Goal: Task Accomplishment & Management: Complete application form

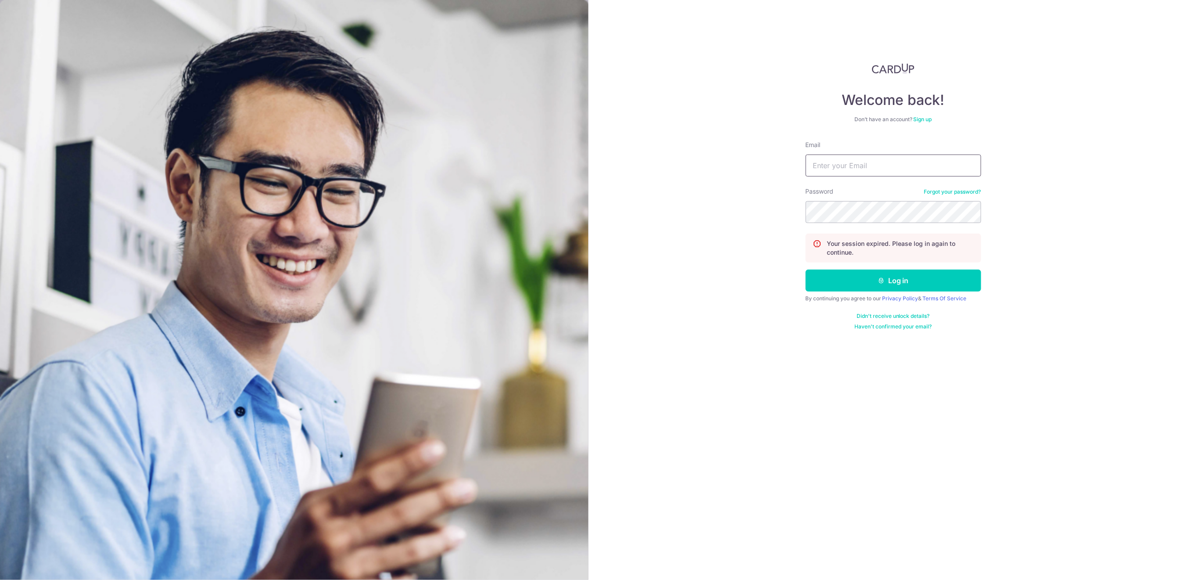
click at [906, 168] on input "Email" at bounding box center [894, 165] width 176 height 22
type input "info@centaursgroup.com"
click at [937, 281] on button "Log in" at bounding box center [894, 280] width 176 height 22
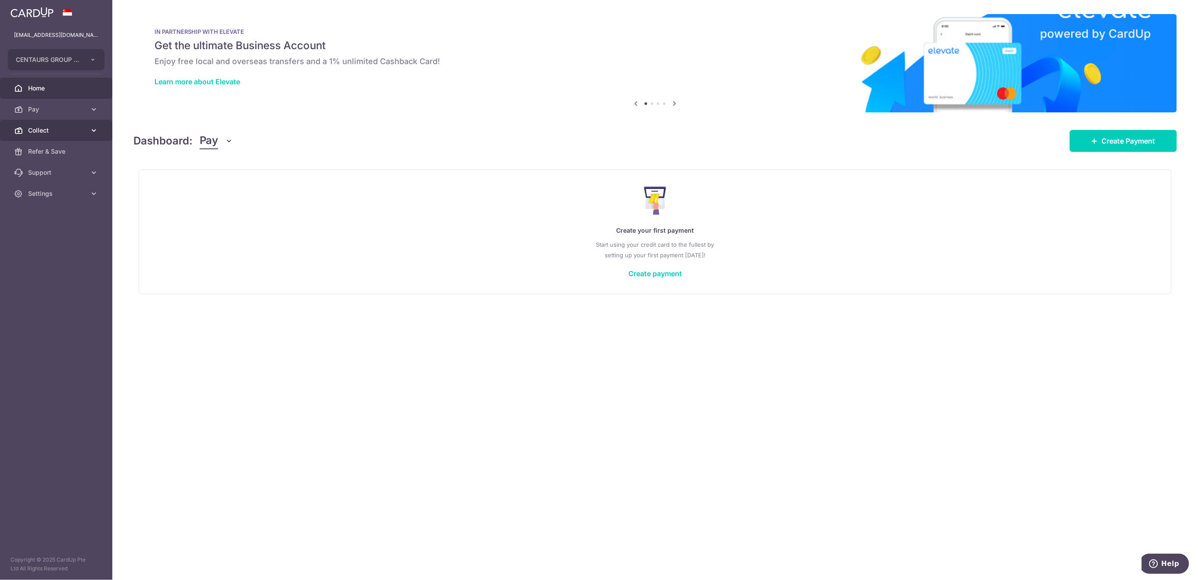
click at [34, 131] on span "Collect" at bounding box center [57, 130] width 58 height 9
click at [46, 152] on span "Dashboard" at bounding box center [57, 151] width 58 height 9
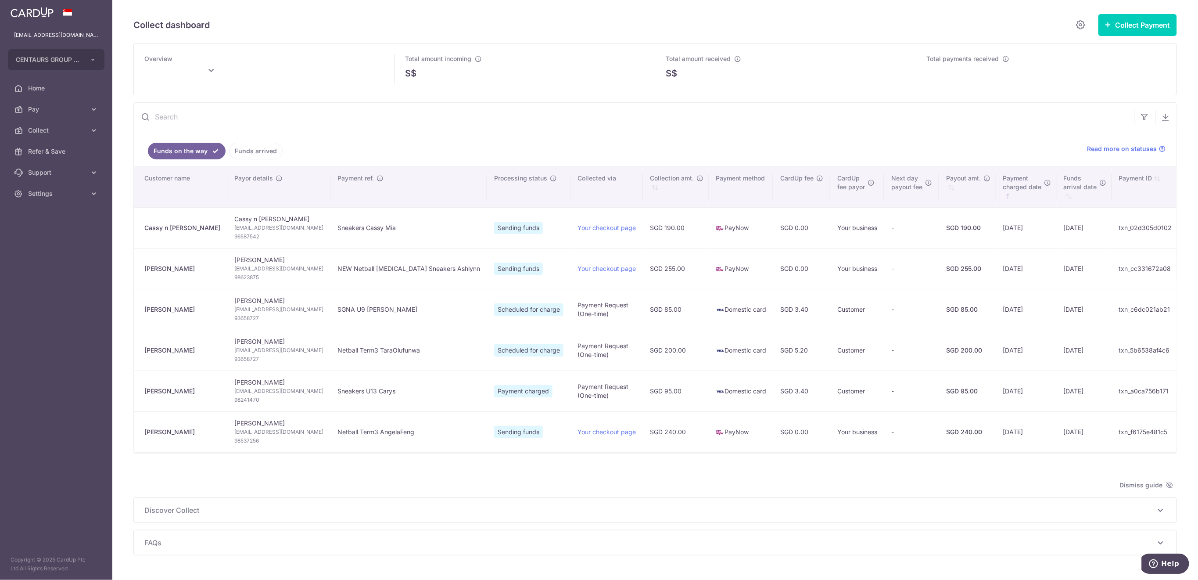
type input "September 2025"
click at [259, 152] on link "Funds arrived" at bounding box center [256, 151] width 54 height 17
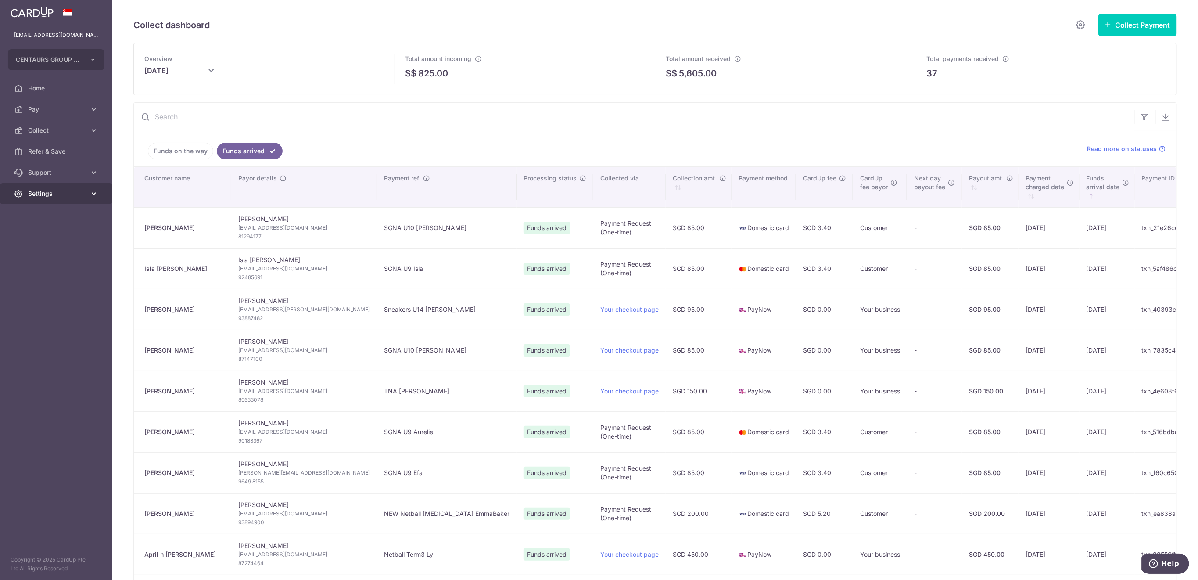
click at [57, 197] on span "Settings" at bounding box center [57, 193] width 58 height 9
click at [64, 238] on span "Logout" at bounding box center [57, 235] width 58 height 9
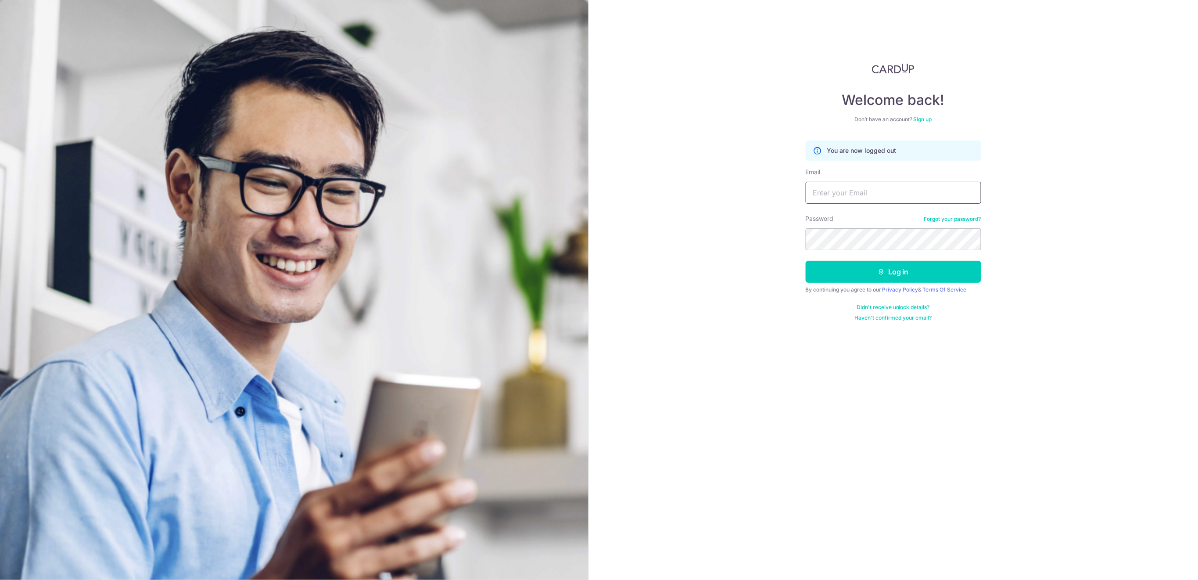
click at [858, 195] on input "Email" at bounding box center [894, 193] width 176 height 22
type input "info@centaursgroup.com"
click at [946, 276] on button "Log in" at bounding box center [894, 272] width 176 height 22
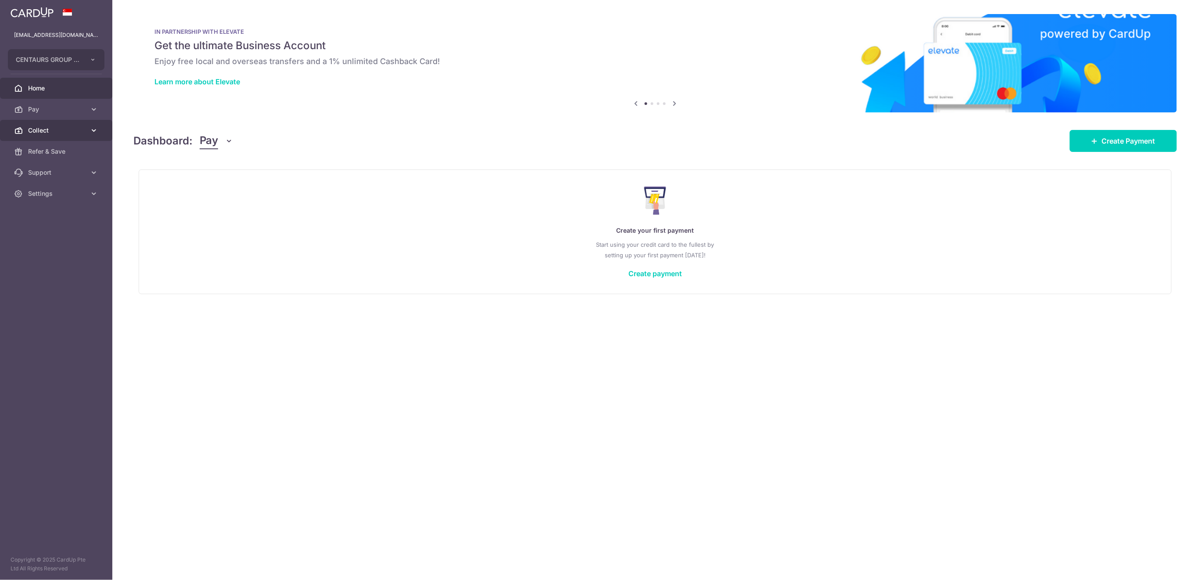
click at [77, 127] on span "Collect" at bounding box center [57, 130] width 58 height 9
click at [56, 194] on span "Payment Requests" at bounding box center [57, 193] width 58 height 9
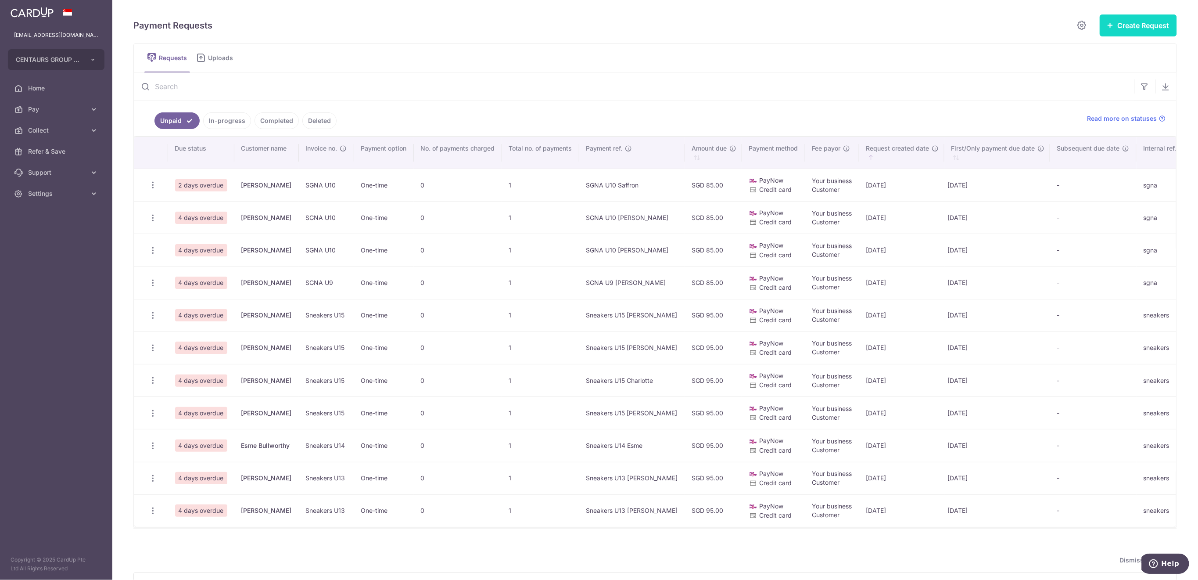
click at [1119, 30] on button "Create Request" at bounding box center [1138, 25] width 77 height 22
click at [1105, 51] on span "Single Request" at bounding box center [1124, 52] width 90 height 11
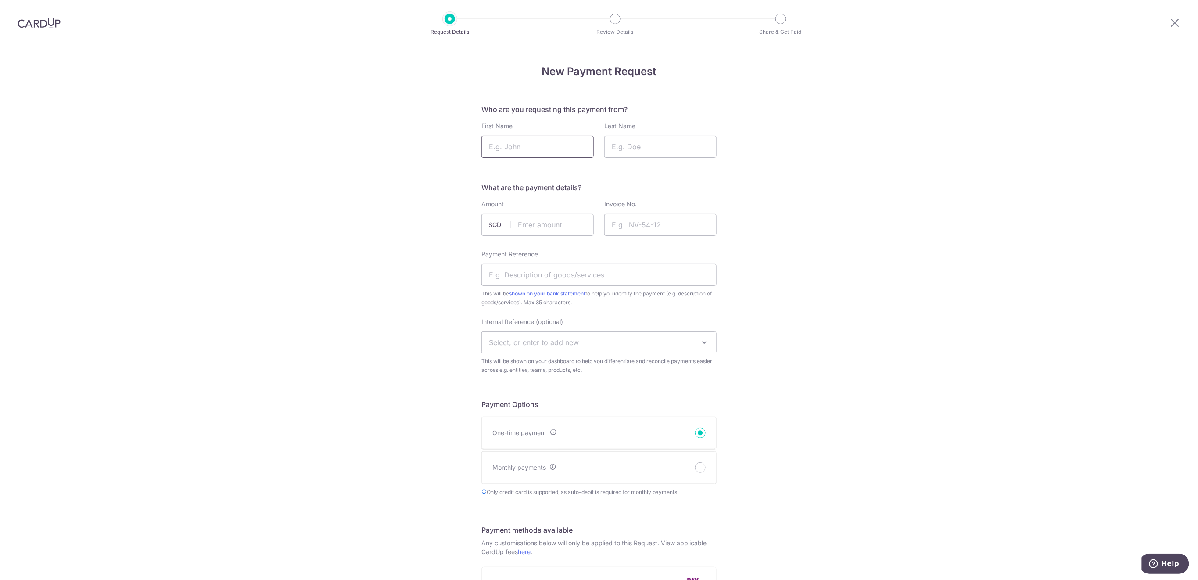
click at [537, 140] on input "First Name" at bounding box center [537, 147] width 112 height 22
type input "Ava"
click at [657, 147] on input "Last Name" at bounding box center [660, 147] width 112 height 22
type input "Clayton"
click at [553, 219] on input "text" at bounding box center [537, 225] width 112 height 22
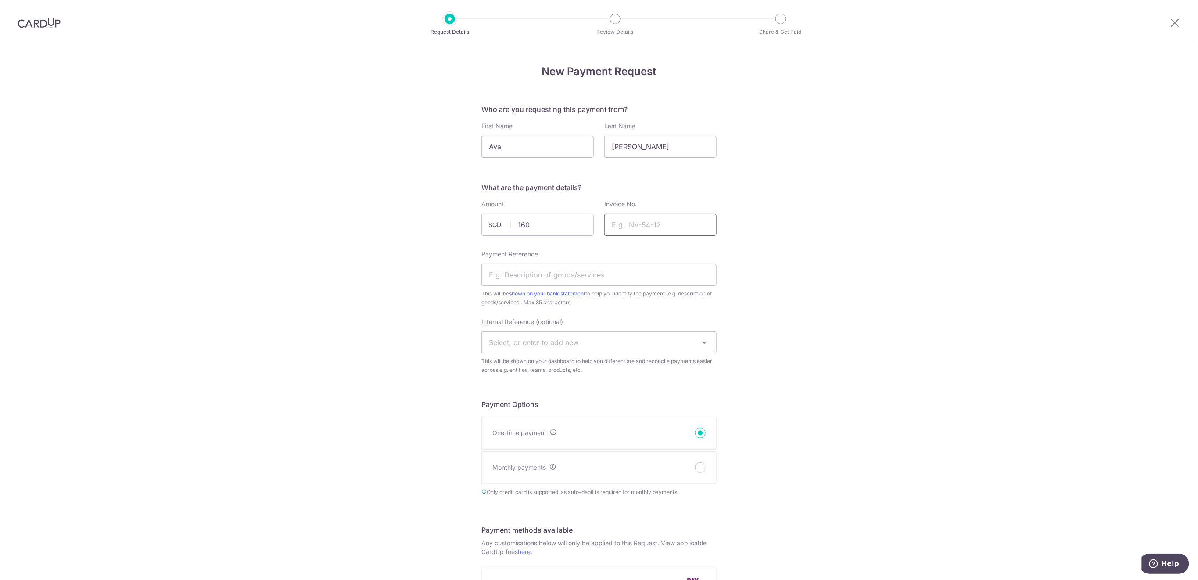
type input "160.00"
click at [693, 227] on input "Invoice No." at bounding box center [660, 225] width 112 height 22
type input "Netball Term 3 2025"
click at [671, 266] on input "Payment Reference" at bounding box center [598, 275] width 235 height 22
type input "Netball T3 AvaClayton"
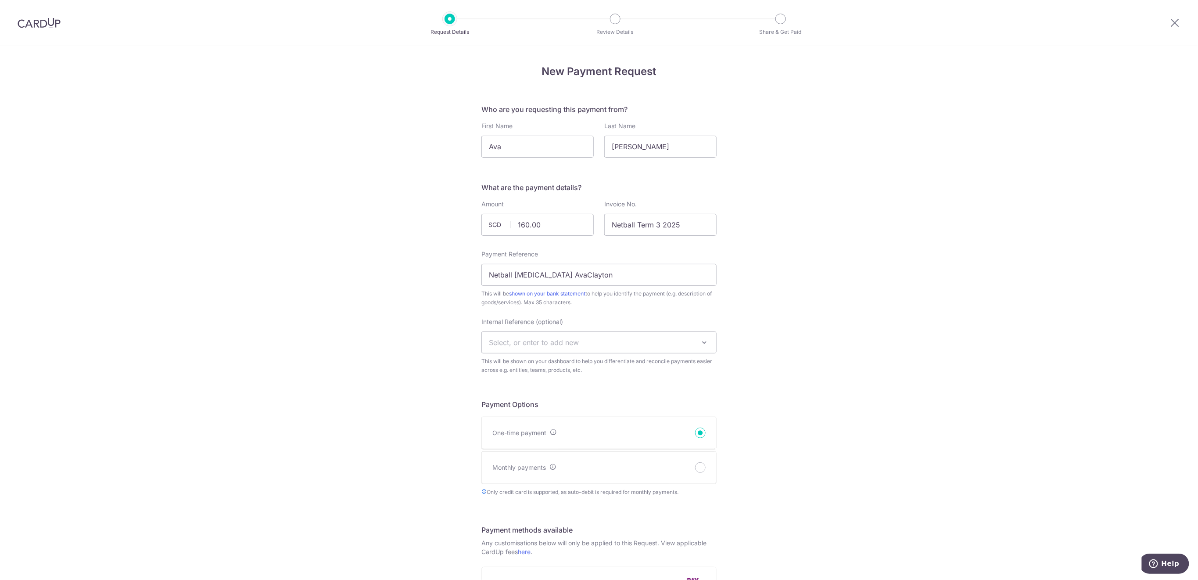
click at [700, 342] on span at bounding box center [704, 342] width 11 height 11
click at [658, 340] on span "Select, or enter to add new" at bounding box center [599, 342] width 234 height 21
click at [663, 347] on span "Select, or enter to add new" at bounding box center [599, 342] width 234 height 21
click at [659, 338] on span "Select, or enter to add new" at bounding box center [599, 342] width 234 height 21
click at [620, 346] on span "Select, or enter to add new" at bounding box center [599, 342] width 234 height 21
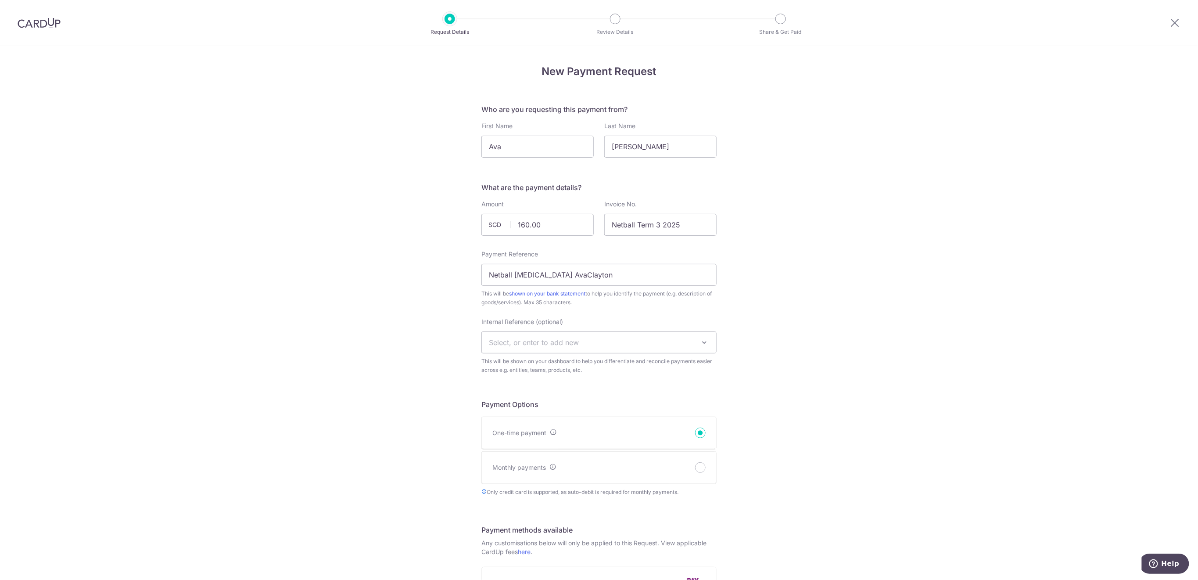
click at [523, 344] on span "Select, or enter to add new" at bounding box center [534, 342] width 90 height 9
click at [523, 341] on span "Select, or enter to add new" at bounding box center [534, 342] width 90 height 9
type input "u14"
select select "u14"
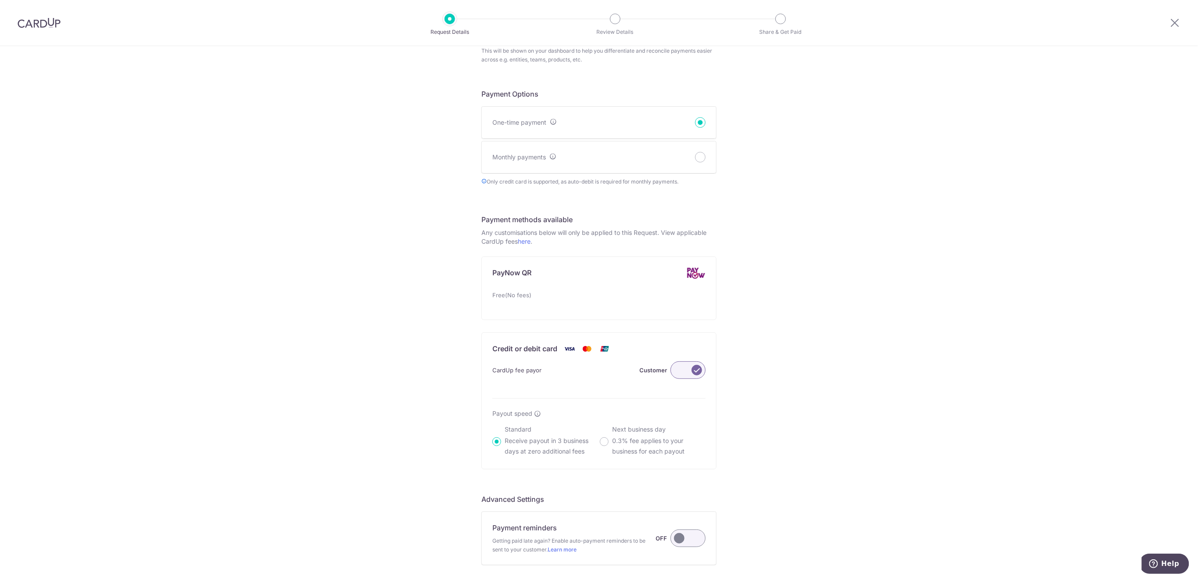
scroll to position [411, 0]
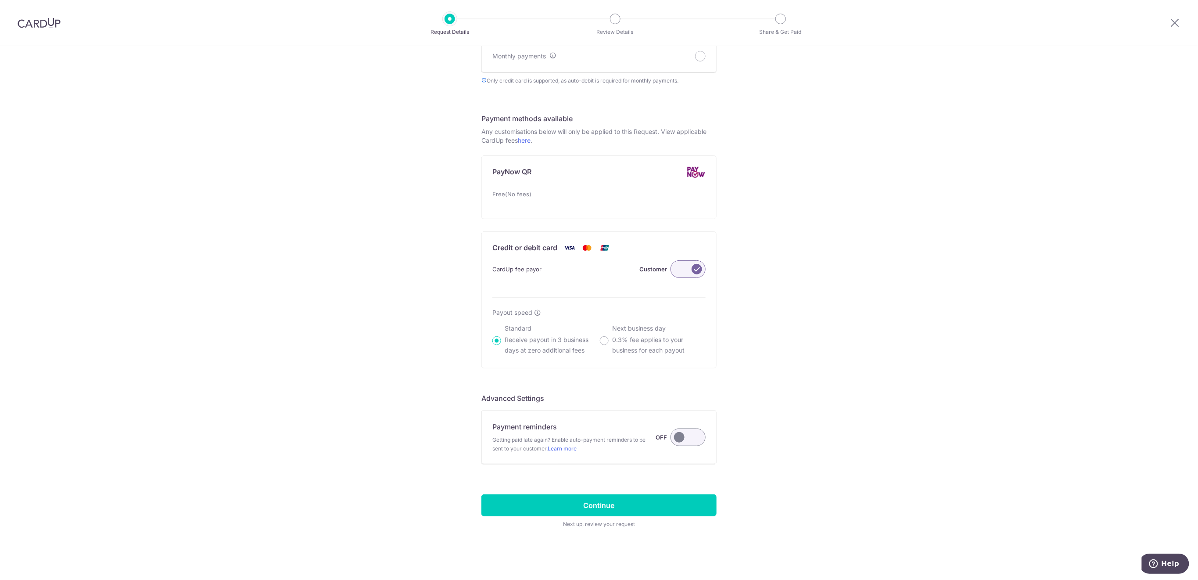
click at [696, 442] on label at bounding box center [688, 437] width 35 height 18
click at [0, 0] on input "Payment reminders Getting paid late again? Enable auto-payment reminders to be …" at bounding box center [0, 0] width 0 height 0
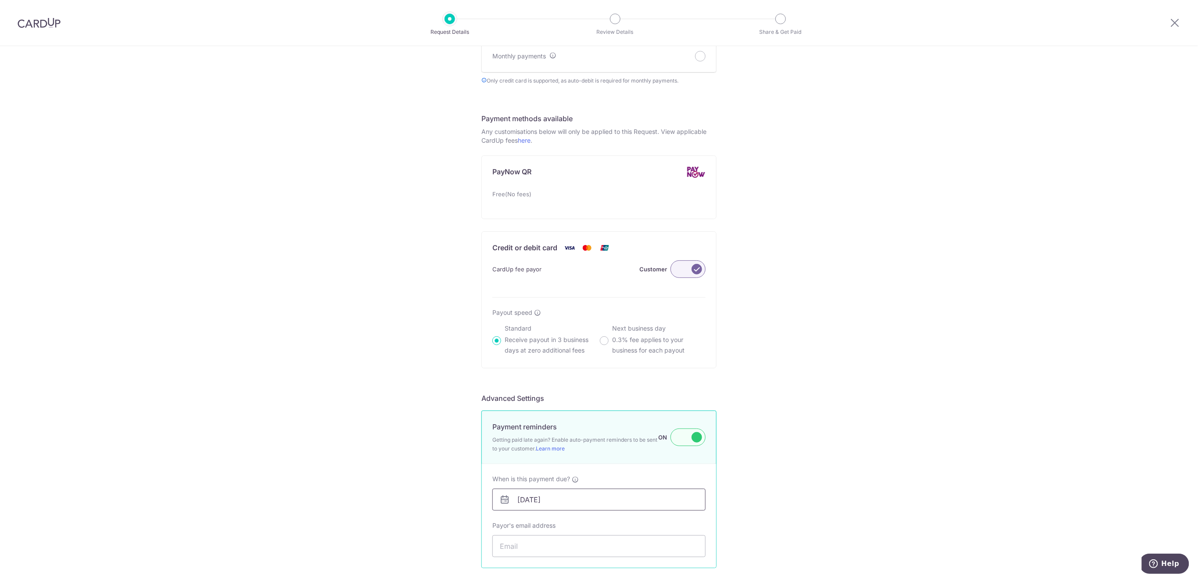
click at [654, 503] on input "07/09/2025" at bounding box center [598, 499] width 213 height 22
click at [581, 426] on link "11" at bounding box center [578, 423] width 14 height 14
type input "11/09/2025"
click at [651, 548] on input "Payor's email address" at bounding box center [598, 546] width 213 height 22
click at [535, 538] on input "Payor's email address" at bounding box center [598, 546] width 213 height 22
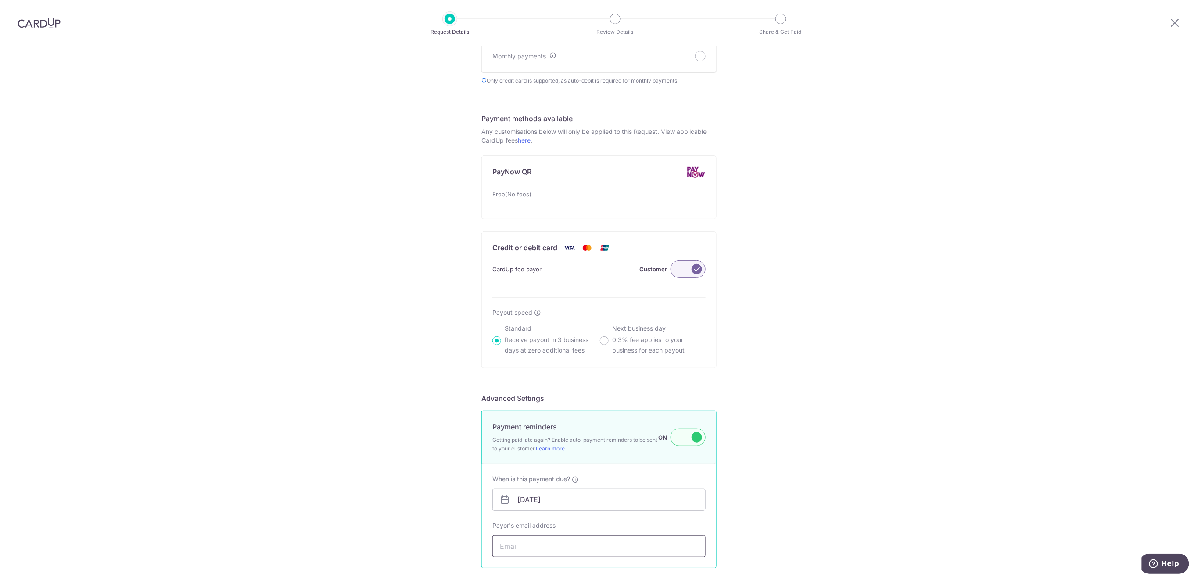
paste input "vlaclayton@gmail.com"
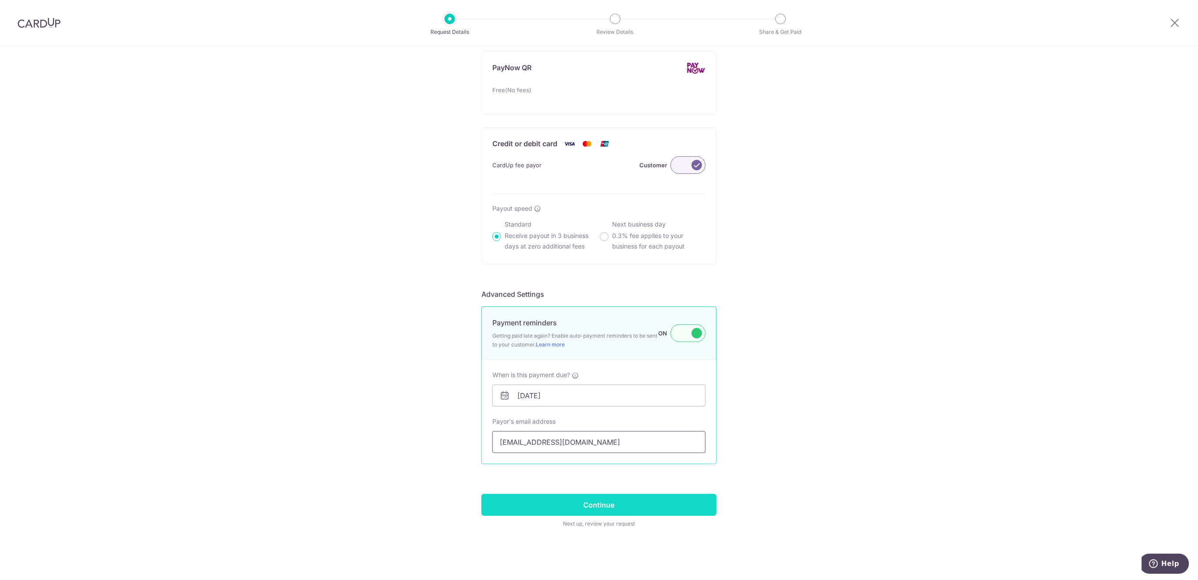
type input "vlaclayton@gmail.com"
click at [672, 512] on input "Continue" at bounding box center [598, 505] width 235 height 22
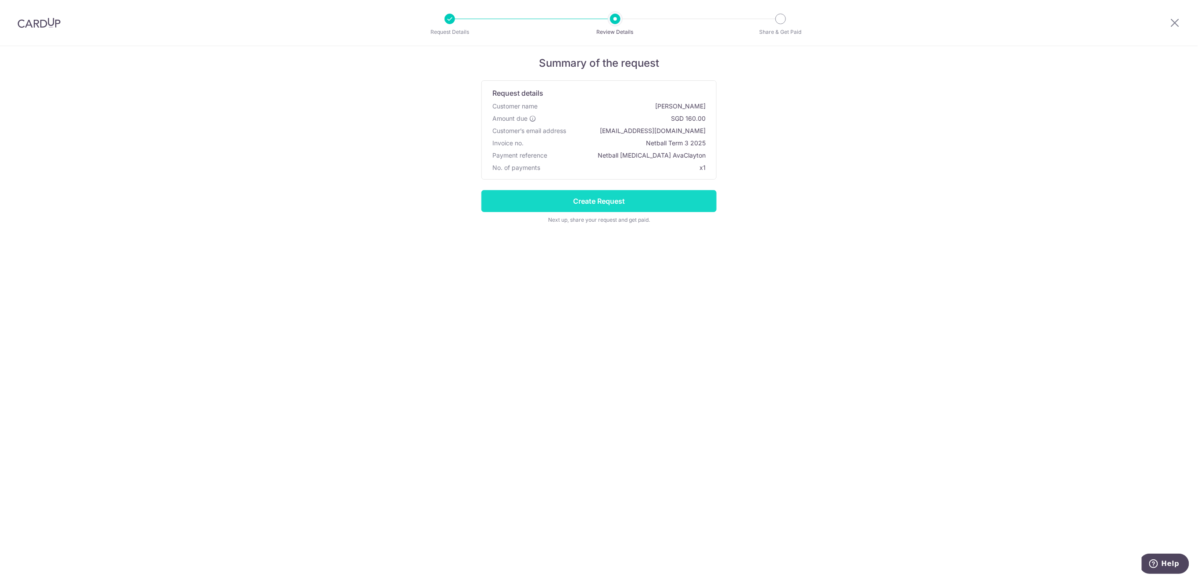
click at [654, 194] on input "Create Request" at bounding box center [598, 201] width 235 height 22
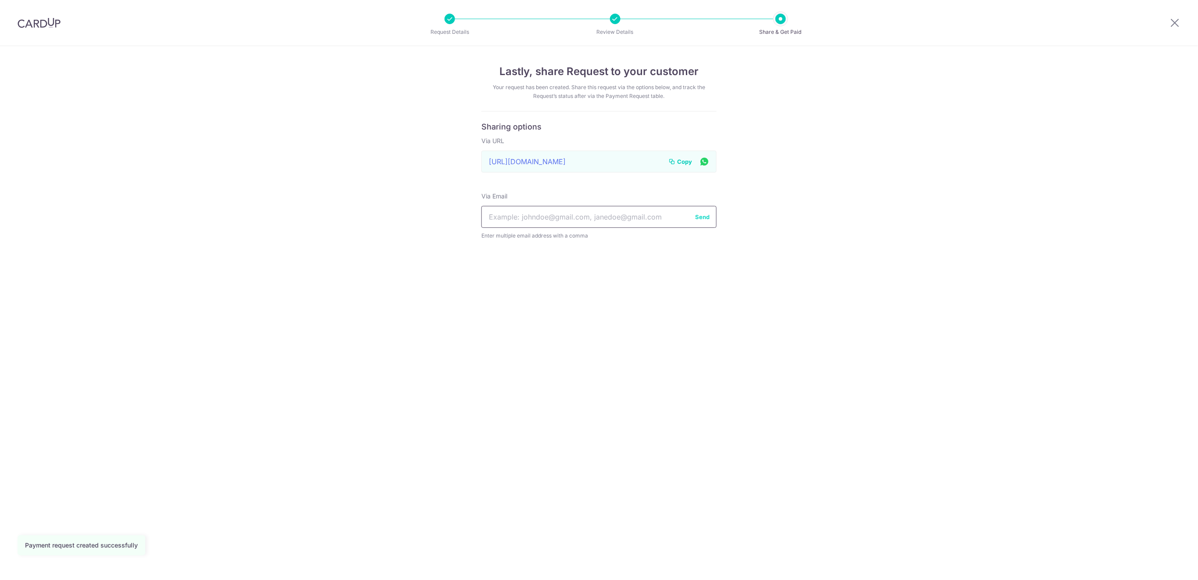
click at [630, 215] on input "text" at bounding box center [598, 217] width 235 height 22
paste input "[EMAIL_ADDRESS][DOMAIN_NAME]"
type input "[EMAIL_ADDRESS][DOMAIN_NAME]"
click at [702, 217] on button "Send" at bounding box center [702, 216] width 14 height 9
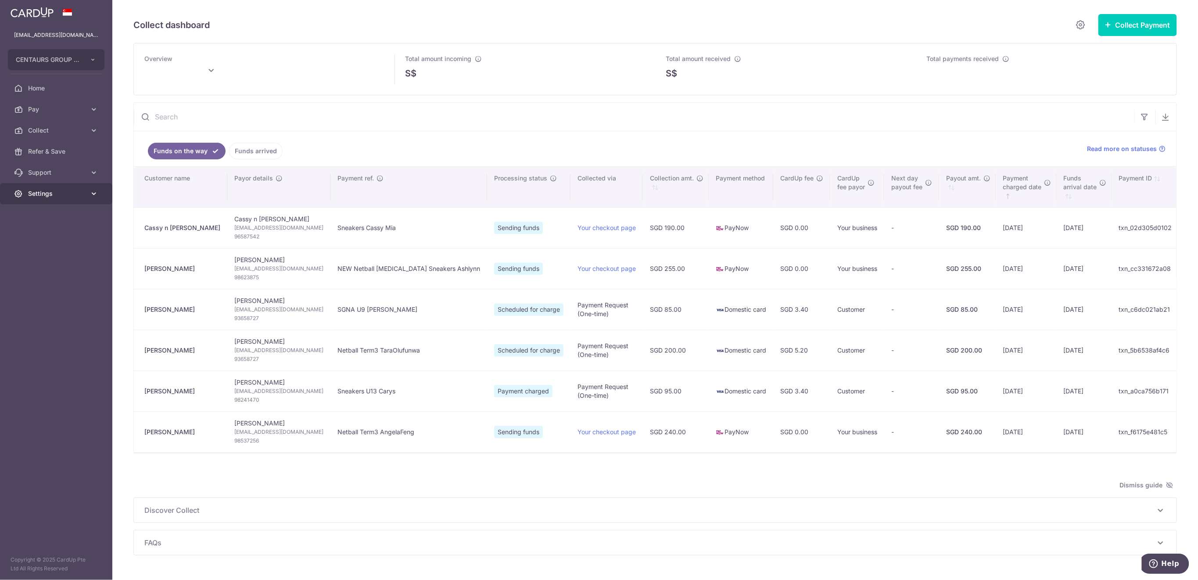
click at [69, 192] on span "Settings" at bounding box center [57, 193] width 58 height 9
click at [64, 237] on span "Logout" at bounding box center [57, 235] width 58 height 9
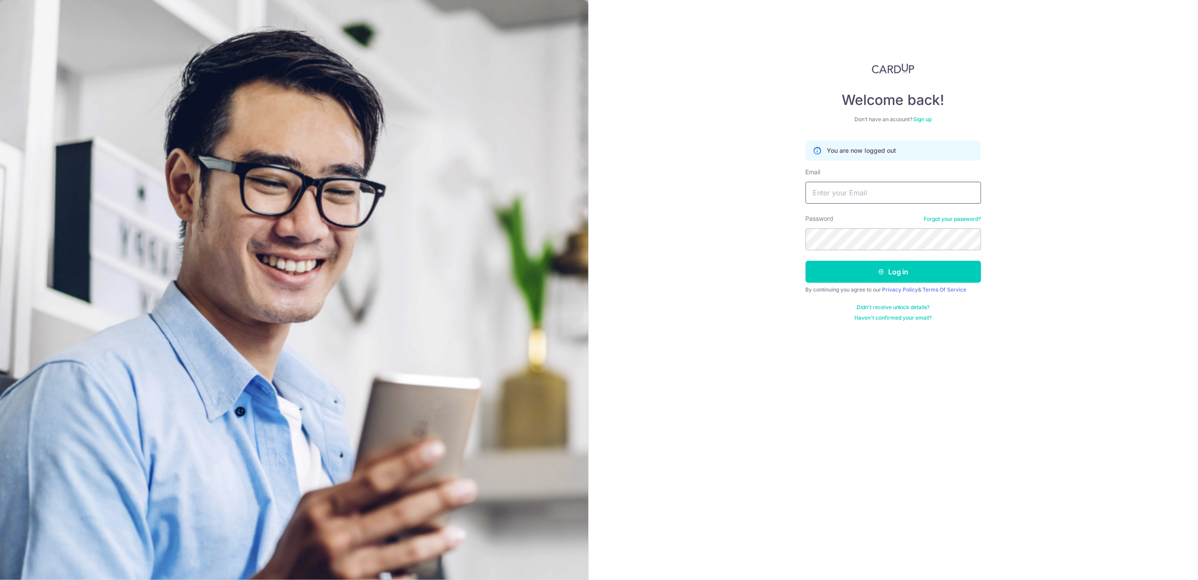
click at [923, 187] on input "Email" at bounding box center [894, 193] width 176 height 22
type input "[EMAIL_ADDRESS][DOMAIN_NAME]"
click at [952, 276] on button "Log in" at bounding box center [894, 272] width 176 height 22
